Goal: Task Accomplishment & Management: Use online tool/utility

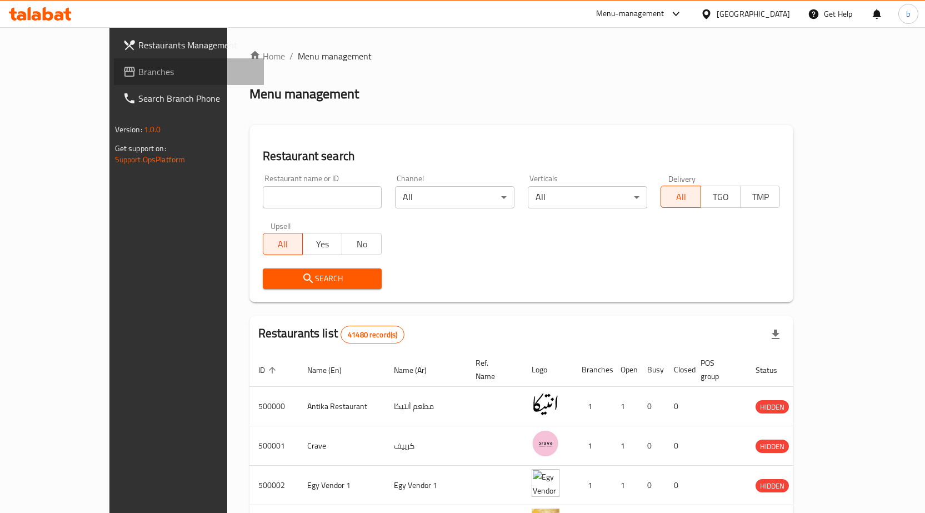
click at [138, 67] on span "Branches" at bounding box center [196, 71] width 117 height 13
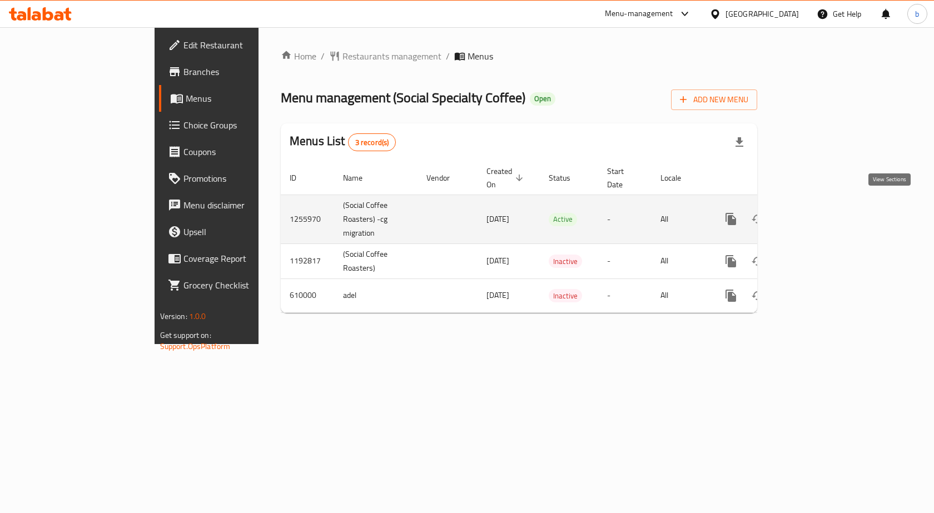
click at [818, 212] on icon "enhanced table" at bounding box center [810, 218] width 13 height 13
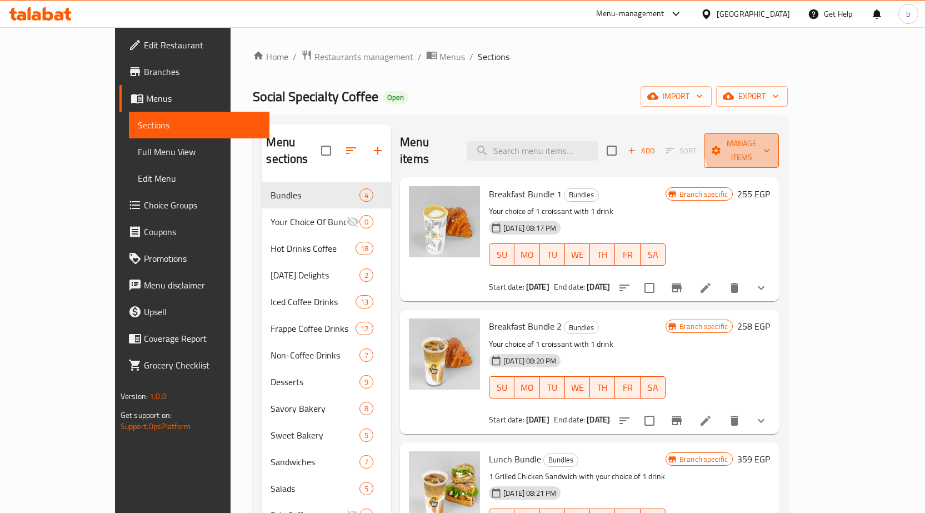
click at [770, 143] on span "Manage items" at bounding box center [741, 151] width 57 height 28
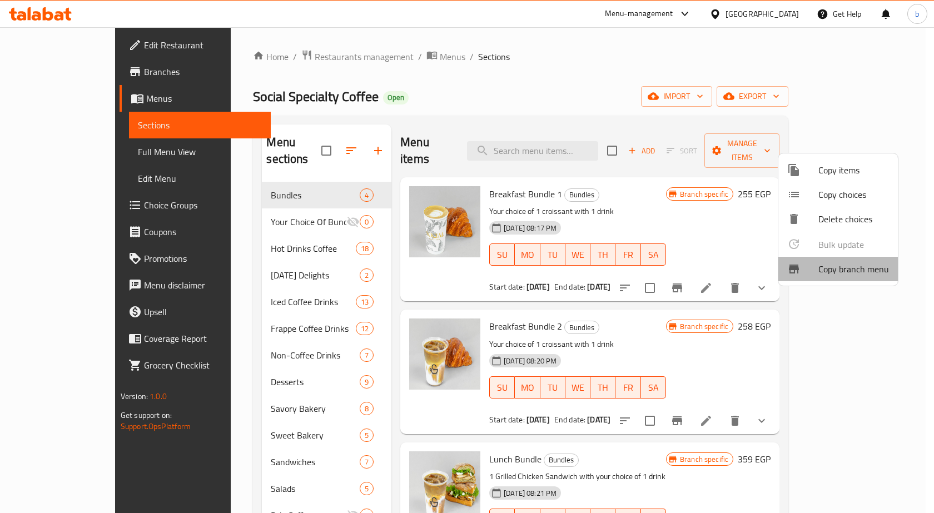
click at [859, 270] on span "Copy branch menu" at bounding box center [853, 268] width 71 height 13
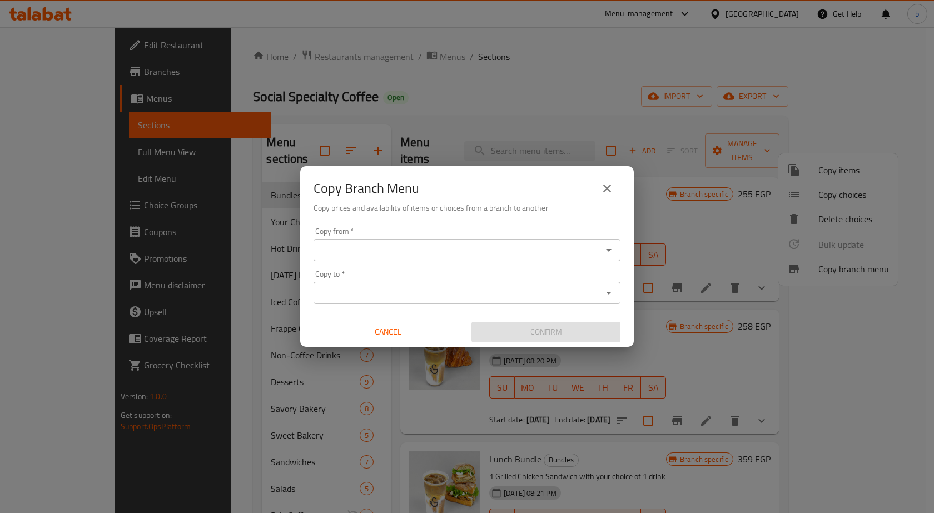
click at [494, 250] on input "Copy from   *" at bounding box center [458, 250] width 282 height 16
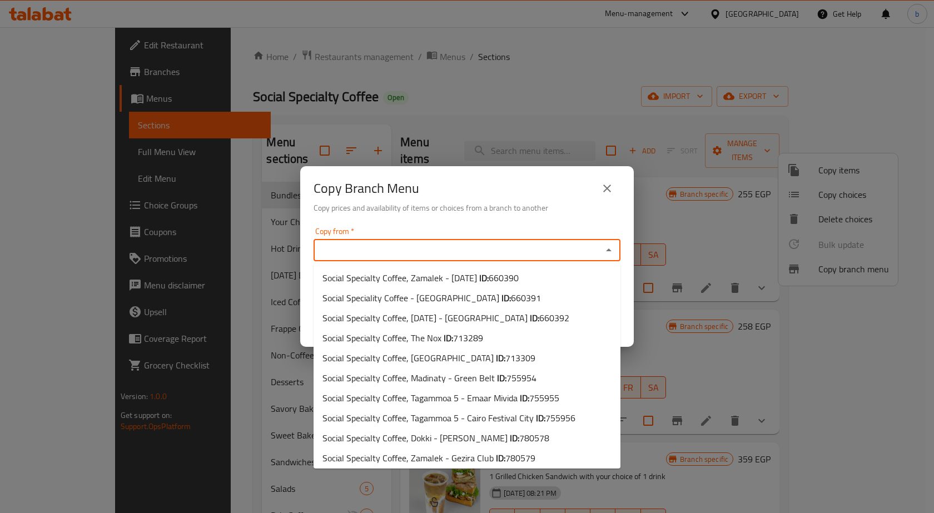
paste input "Social Specialty Coffee, Tagammoa 5 - Cairo Festival City"
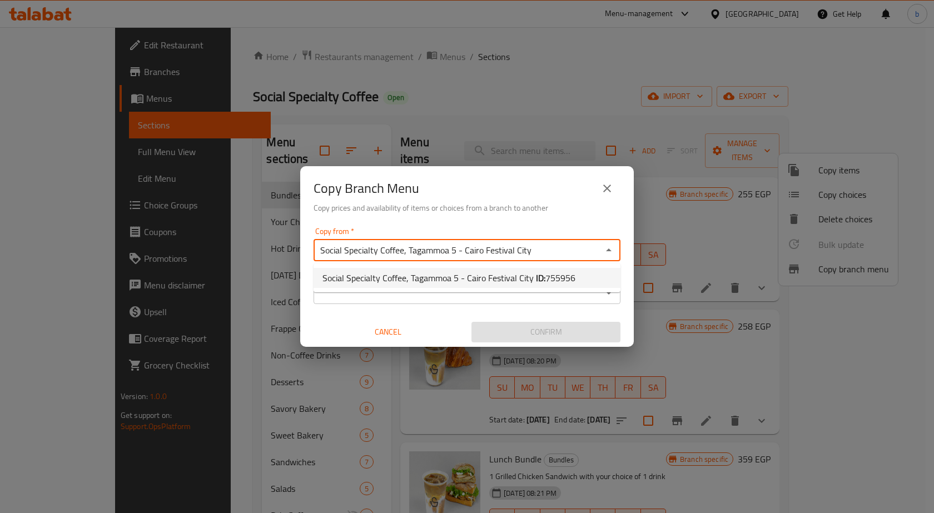
click at [566, 280] on span "755956" at bounding box center [560, 278] width 30 height 17
type input "Social Specialty Coffee, Tagammoa 5 - Cairo Festival City"
click at [477, 288] on input "Copy to   *" at bounding box center [458, 293] width 282 height 16
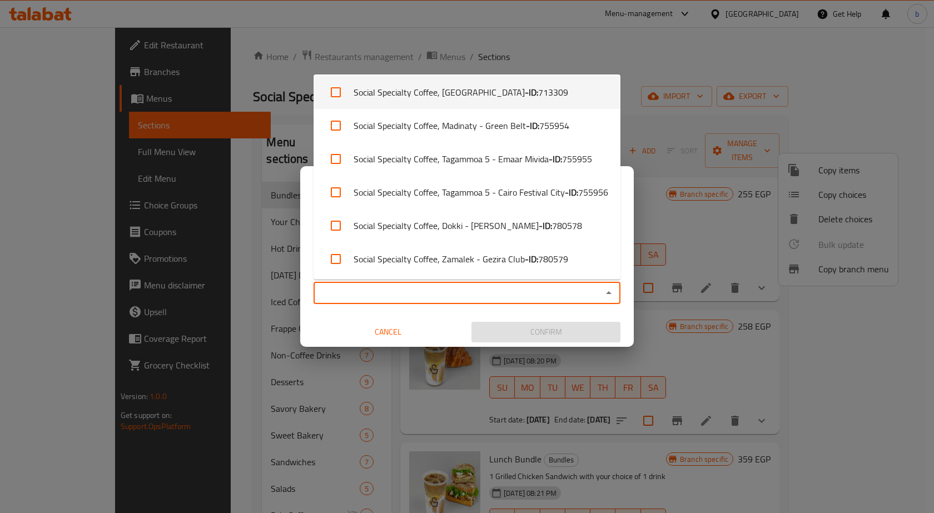
scroll to position [171, 0]
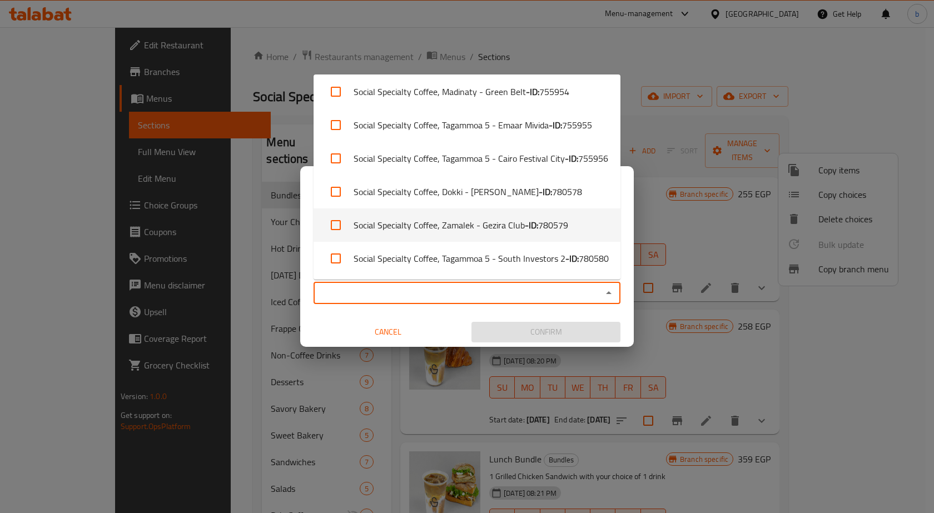
click at [565, 227] on span "780579" at bounding box center [553, 224] width 30 height 13
checkbox input "true"
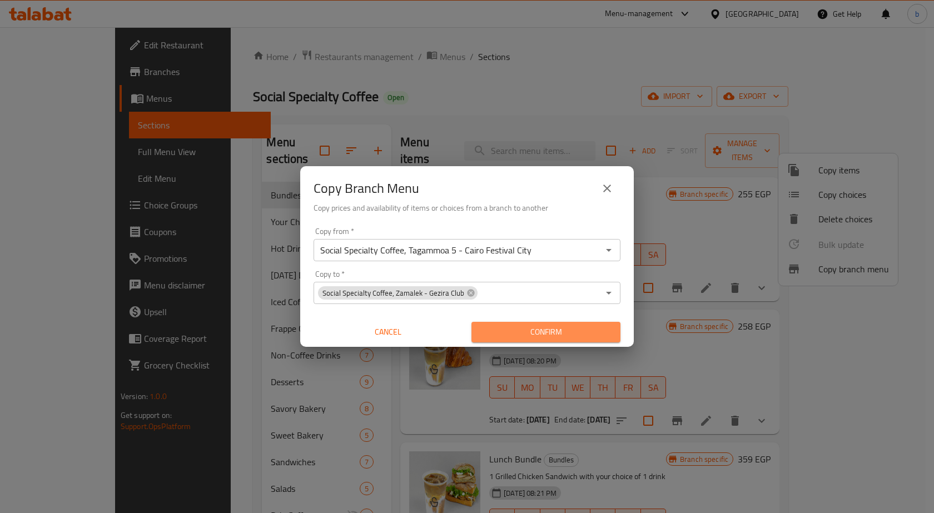
click at [576, 327] on span "Confirm" at bounding box center [545, 332] width 131 height 14
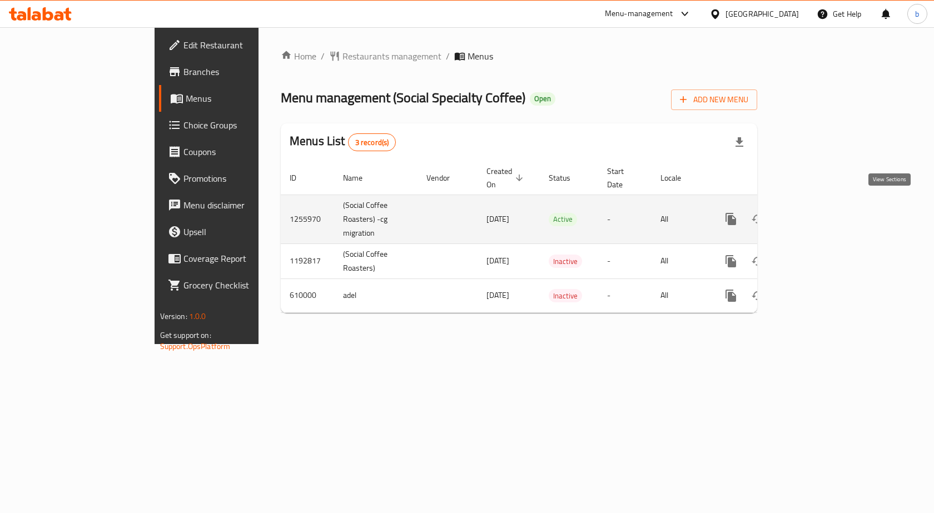
click at [818, 212] on icon "enhanced table" at bounding box center [810, 218] width 13 height 13
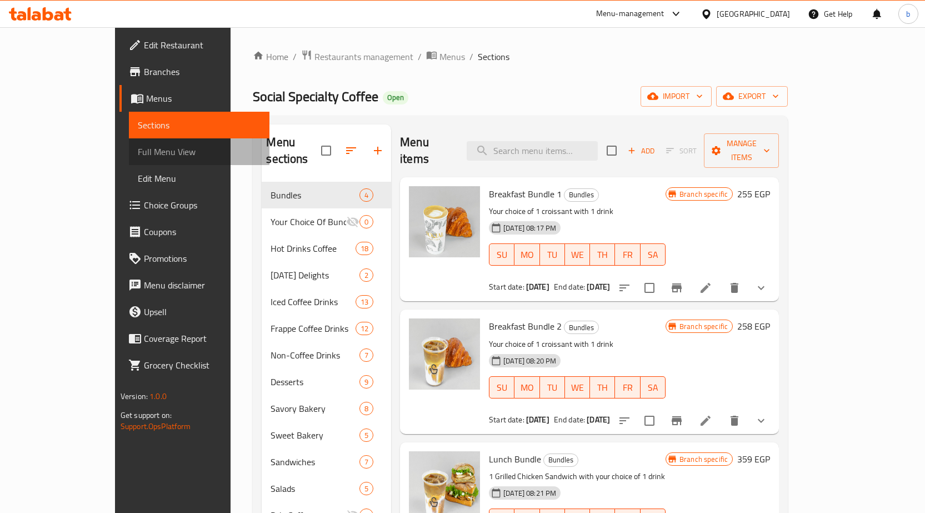
click at [138, 148] on span "Full Menu View" at bounding box center [199, 151] width 123 height 13
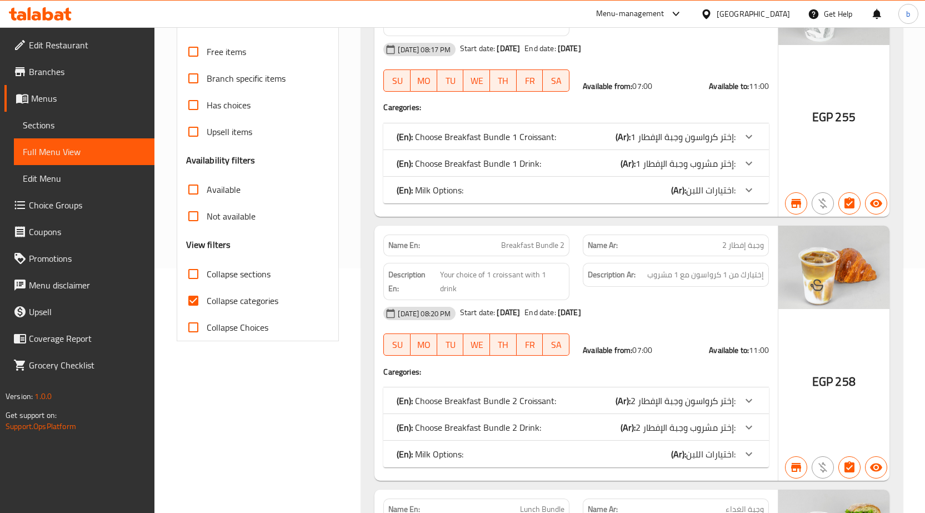
scroll to position [278, 0]
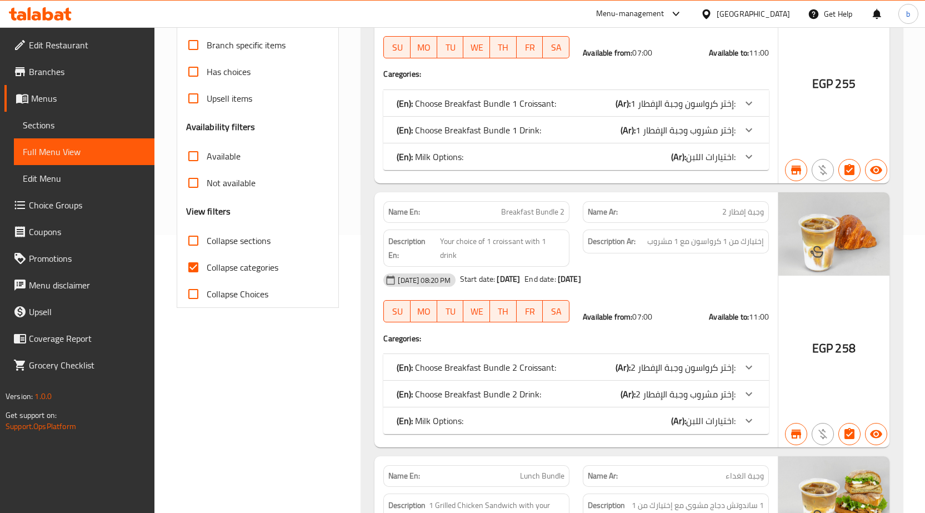
click at [201, 266] on input "Collapse categories" at bounding box center [193, 267] width 27 height 27
checkbox input "false"
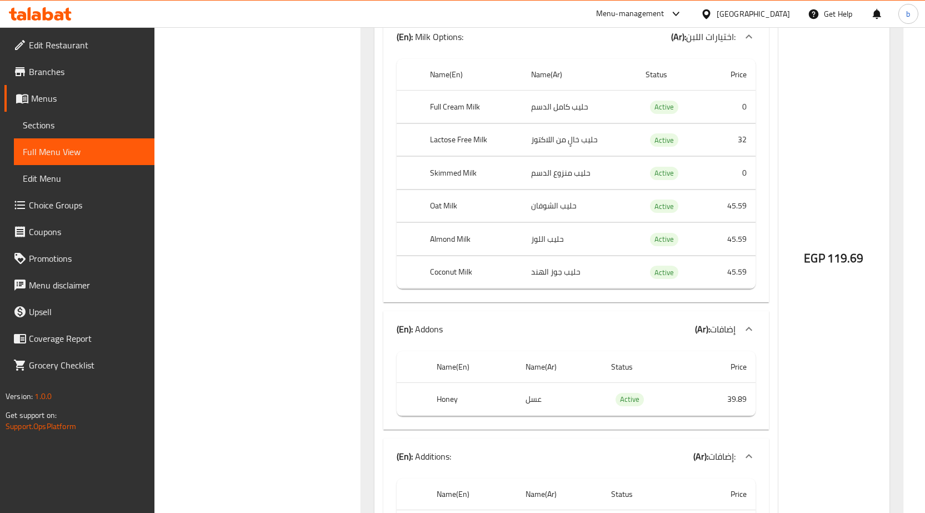
scroll to position [54, 0]
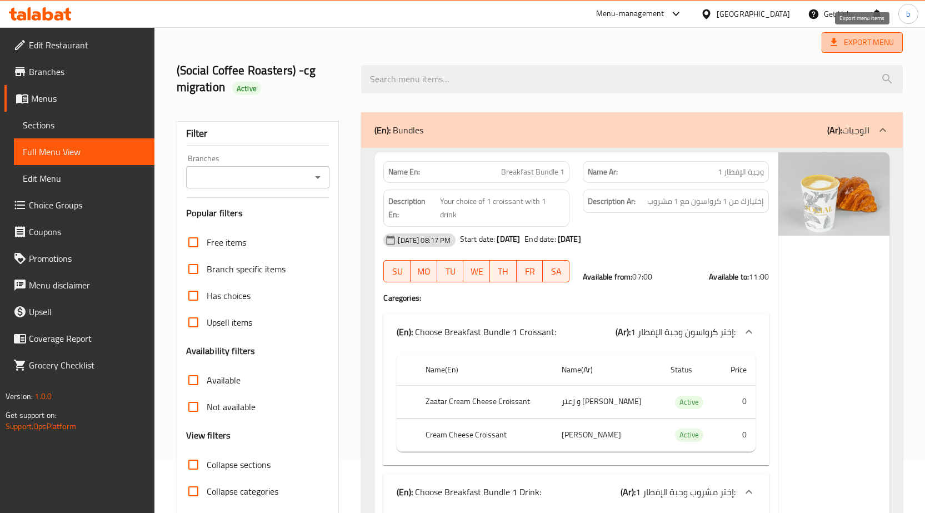
click at [868, 44] on span "Export Menu" at bounding box center [862, 43] width 63 height 14
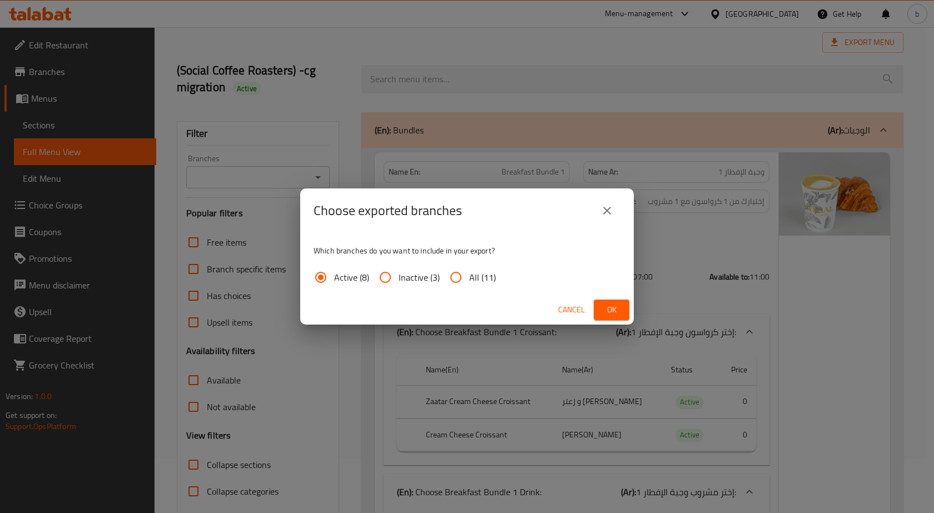
click at [450, 273] on input "All (11)" at bounding box center [455, 277] width 27 height 27
radio input "true"
click at [600, 308] on button "Ok" at bounding box center [612, 310] width 36 height 21
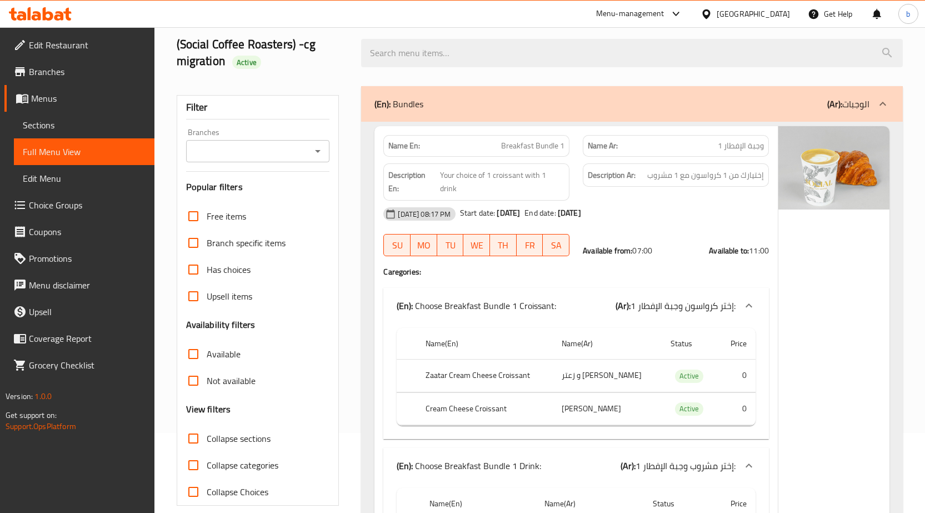
scroll to position [0, 0]
